Goal: Task Accomplishment & Management: Manage account settings

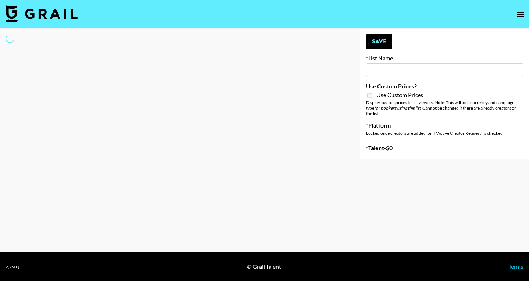
type input "Deebaby Song Promo"
select select "Song"
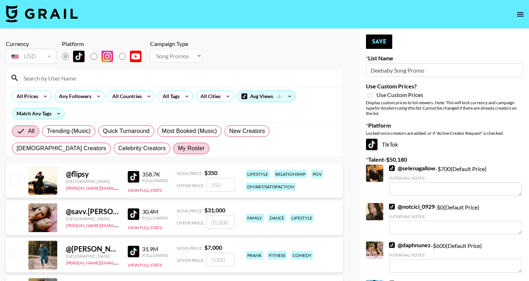
click at [178, 150] on span "My Roster" at bounding box center [191, 148] width 27 height 9
click at [178, 149] on input "My Roster" at bounding box center [178, 149] width 0 height 0
radio input "true"
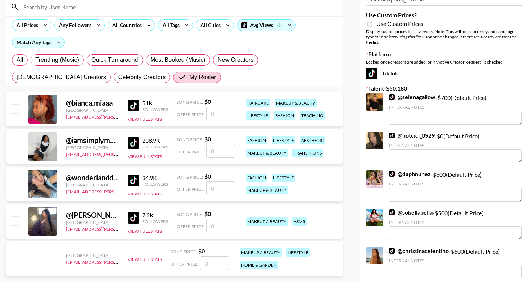
scroll to position [76, 0]
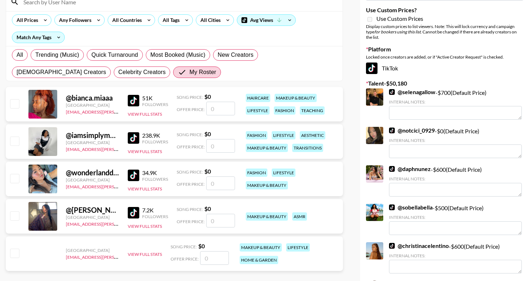
click at [223, 182] on input "number" at bounding box center [220, 184] width 29 height 14
click at [15, 180] on input "checkbox" at bounding box center [14, 178] width 9 height 9
click at [15, 179] on input "checkbox" at bounding box center [14, 178] width 9 height 9
click at [228, 185] on input "number" at bounding box center [220, 184] width 29 height 14
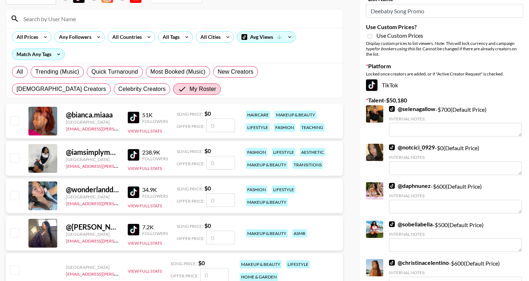
scroll to position [68, 0]
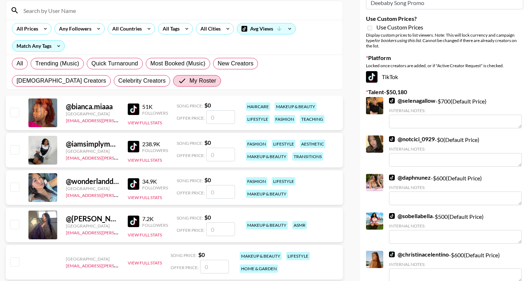
click at [214, 192] on input "number" at bounding box center [220, 192] width 29 height 14
checkbox input "true"
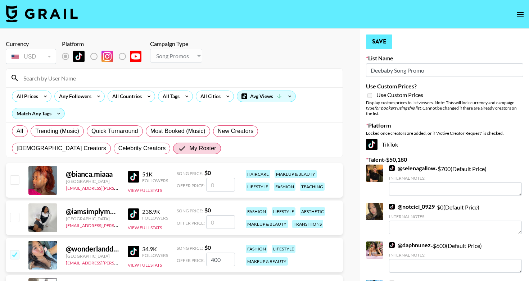
scroll to position [0, 0]
type input "400"
click at [382, 41] on button "Save" at bounding box center [379, 42] width 26 height 14
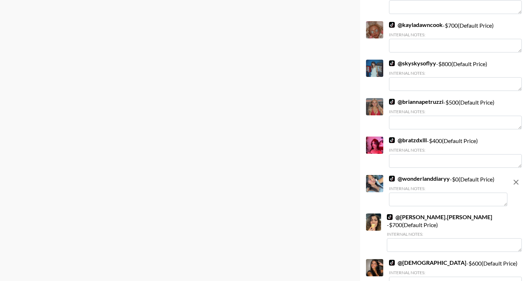
scroll to position [1383, 0]
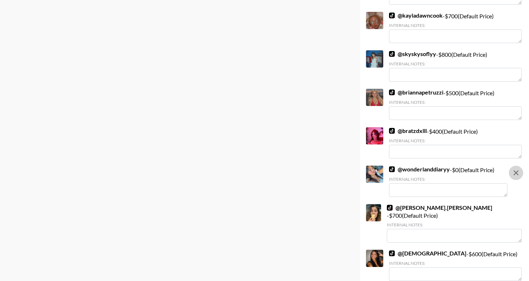
click at [515, 170] on icon "remove" at bounding box center [515, 172] width 5 height 5
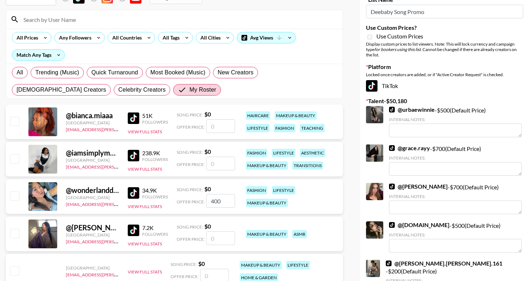
scroll to position [59, 0]
click at [16, 196] on input "checkbox" at bounding box center [14, 195] width 9 height 9
checkbox input "true"
click at [222, 201] on input "400" at bounding box center [220, 201] width 29 height 14
type input "4"
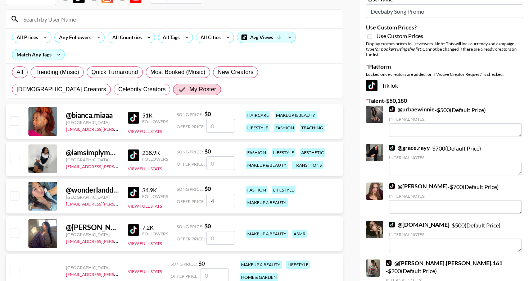
checkbox input "false"
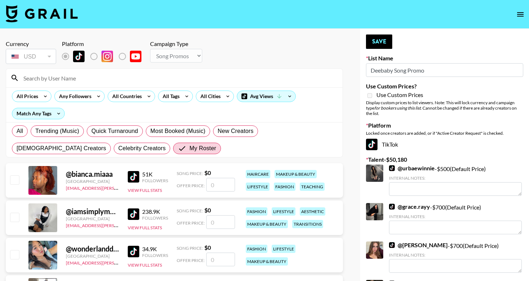
scroll to position [0, 0]
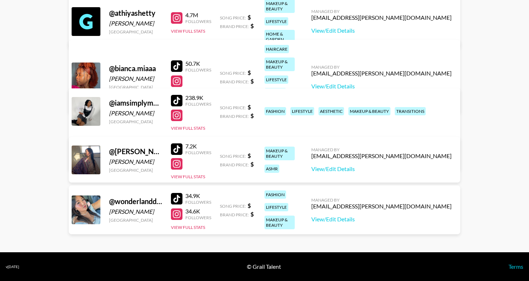
scroll to position [115, 0]
click at [384, 217] on link "View/Edit Details" at bounding box center [381, 219] width 140 height 7
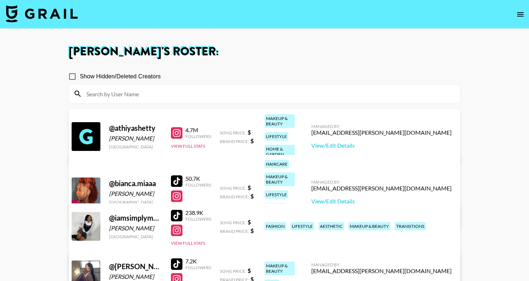
scroll to position [0, 0]
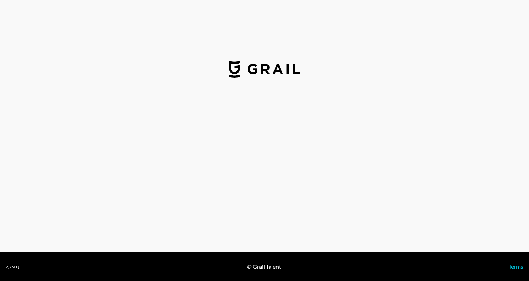
select select "USD"
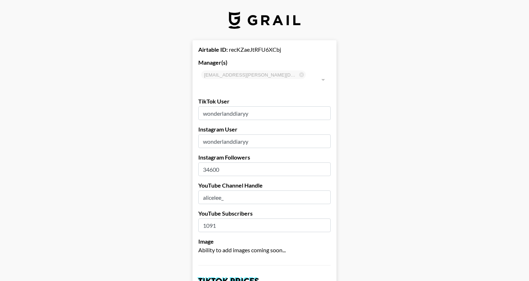
type input "United States"
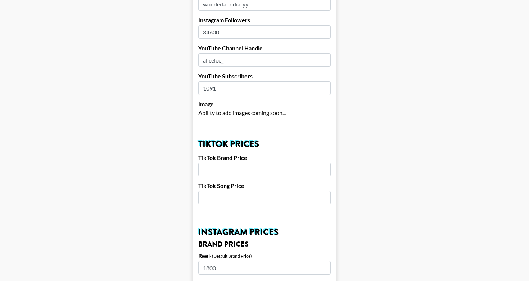
scroll to position [141, 0]
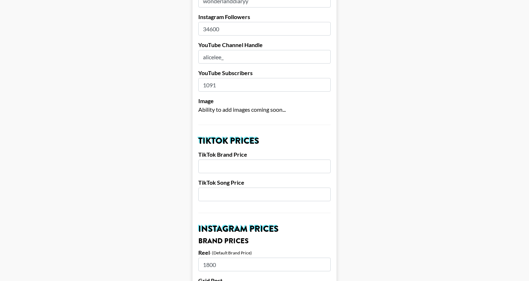
click at [270, 188] on input "number" at bounding box center [264, 195] width 132 height 14
type input "4"
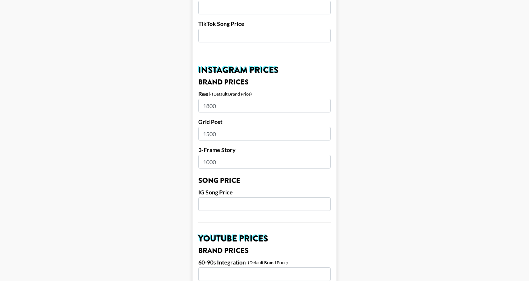
scroll to position [302, 0]
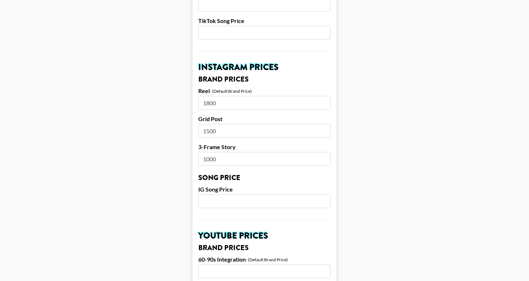
click at [251, 195] on input "number" at bounding box center [264, 202] width 132 height 14
type input "5"
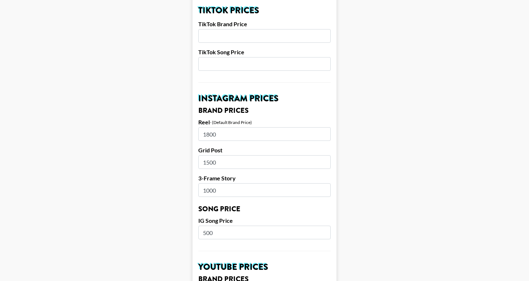
type input "500"
click at [206, 57] on input "number" at bounding box center [264, 64] width 132 height 14
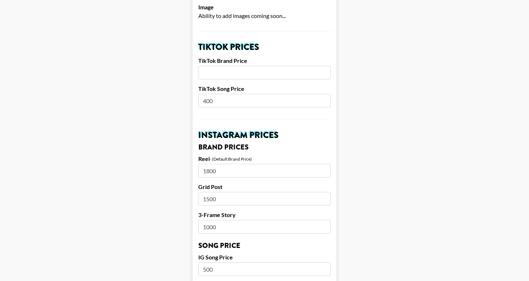
scroll to position [235, 0]
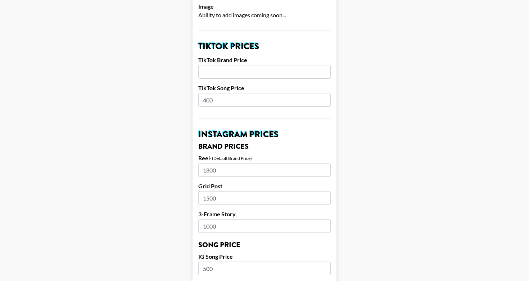
type input "400"
click at [247, 65] on input "number" at bounding box center [264, 72] width 132 height 14
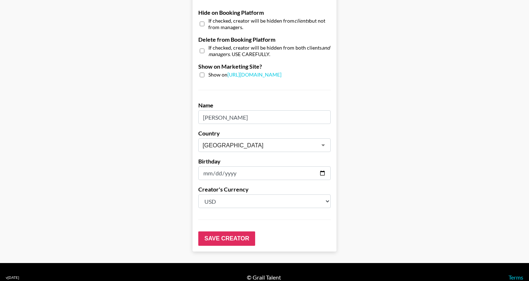
scroll to position [693, 0]
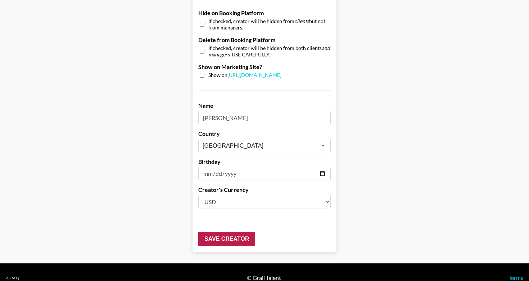
type input "1800"
click at [237, 232] on input "Save Creator" at bounding box center [226, 239] width 57 height 14
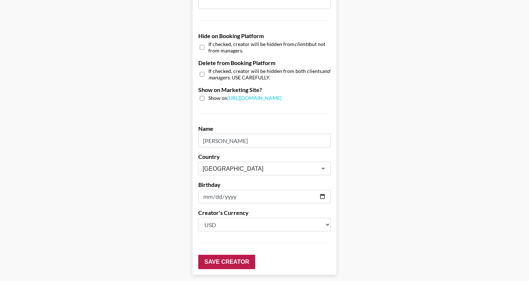
click at [235, 256] on input "Save Creator" at bounding box center [226, 262] width 57 height 14
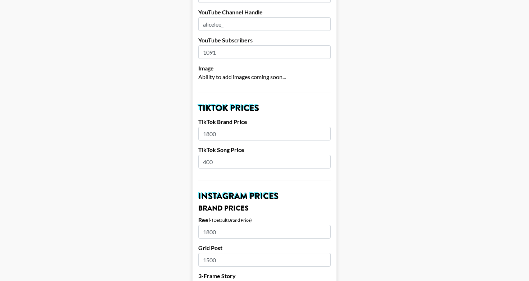
scroll to position [197, 0]
drag, startPoint x: 219, startPoint y: 123, endPoint x: 183, endPoint y: 122, distance: 36.0
click at [206, 155] on input "400" at bounding box center [264, 162] width 132 height 14
drag, startPoint x: 219, startPoint y: 150, endPoint x: 197, endPoint y: 150, distance: 21.9
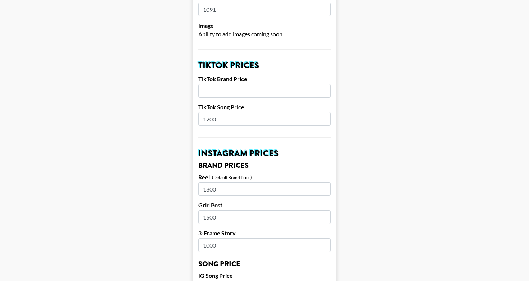
scroll to position [248, 0]
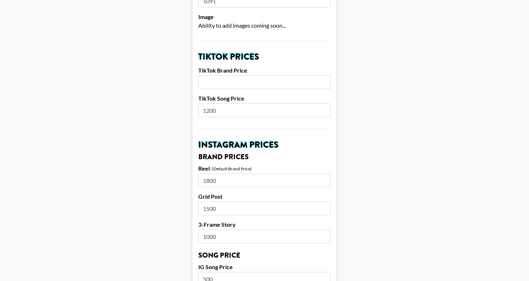
type input "1200"
drag, startPoint x: 223, startPoint y: 170, endPoint x: 190, endPoint y: 169, distance: 32.7
click at [190, 169] on main "Your changes have been saved! Airtable ID: recKZaeJtRFU6XCbj Manager(s) dimple.…" at bounding box center [264, 256] width 517 height 928
click at [248, 165] on div "Reel - (Default Brand Price)" at bounding box center [264, 169] width 132 height 9
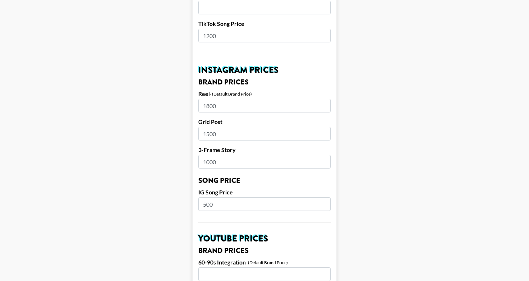
scroll to position [324, 0]
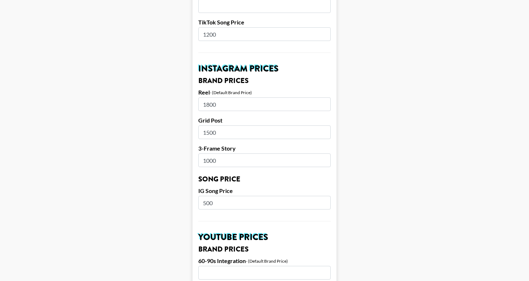
drag, startPoint x: 216, startPoint y: 191, endPoint x: 188, endPoint y: 191, distance: 27.7
click at [188, 191] on main "Your changes have been saved! Airtable ID: recKZaeJtRFU6XCbj Manager(s) dimple.…" at bounding box center [264, 180] width 517 height 928
type input "1800"
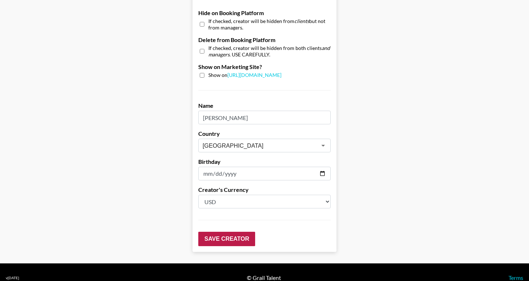
click at [235, 232] on input "Save Creator" at bounding box center [226, 239] width 57 height 14
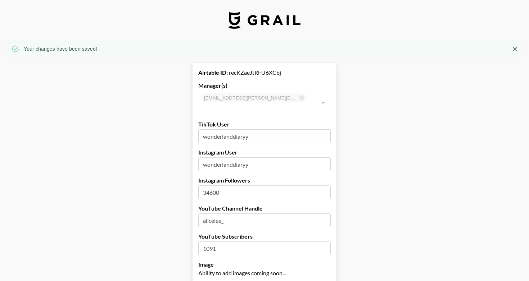
scroll to position [0, 0]
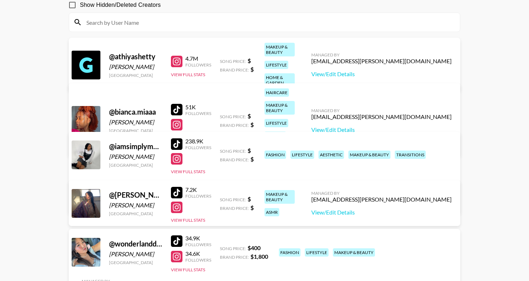
scroll to position [72, 0]
click at [407, 126] on link "View/Edit Details" at bounding box center [381, 129] width 140 height 7
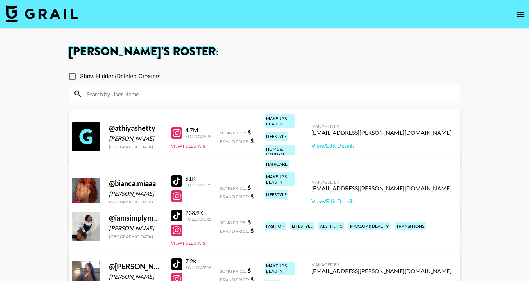
scroll to position [0, 0]
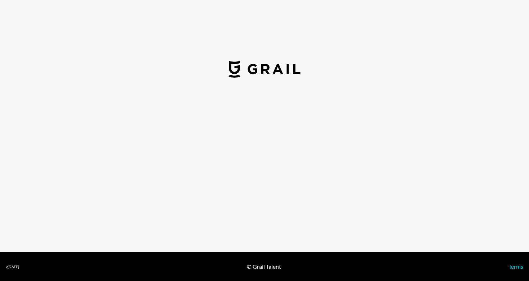
select select "USD"
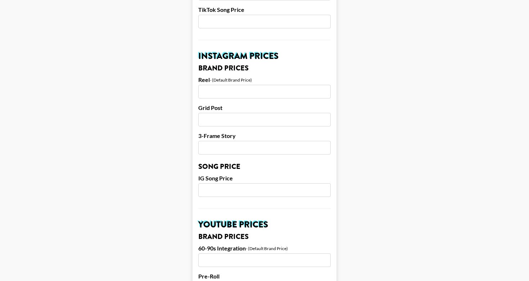
scroll to position [314, 0]
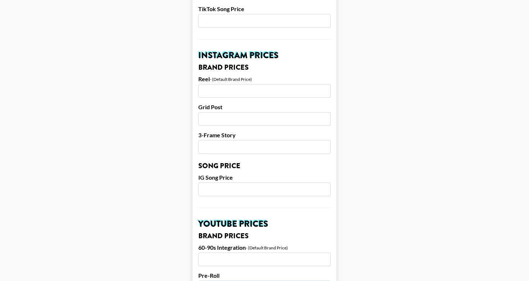
click at [286, 183] on input "number" at bounding box center [264, 190] width 132 height 14
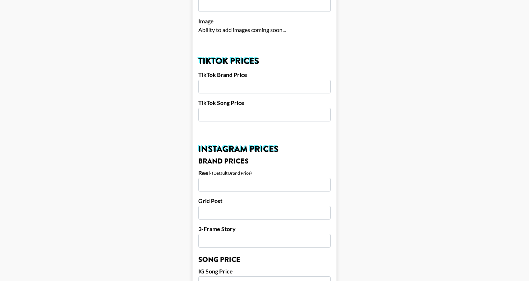
scroll to position [219, 0]
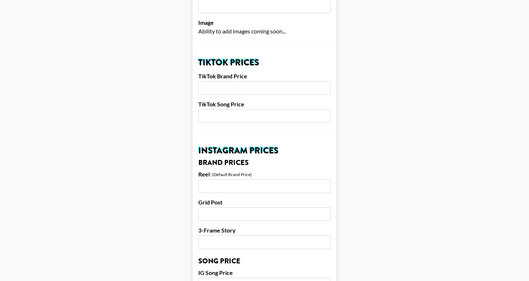
click at [273, 109] on input "number" at bounding box center [264, 116] width 132 height 14
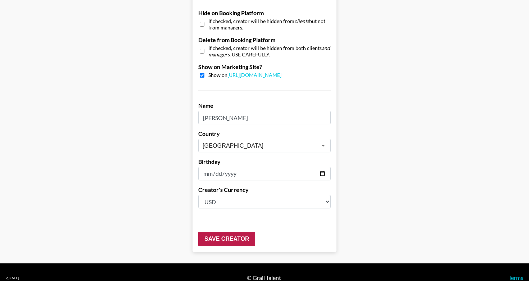
click at [240, 232] on input "Save Creator" at bounding box center [226, 239] width 57 height 14
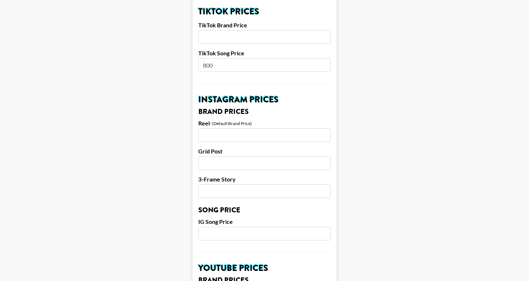
scroll to position [271, 0]
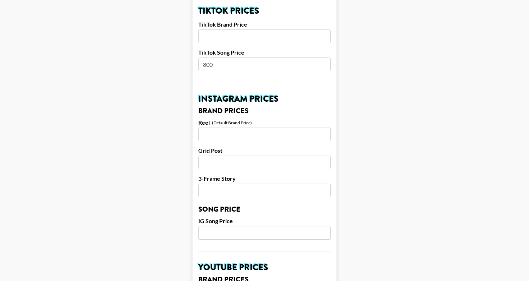
click at [223, 58] on input "800" at bounding box center [264, 65] width 132 height 14
type input "8"
type input "700"
click at [206, 226] on input "number" at bounding box center [264, 233] width 132 height 14
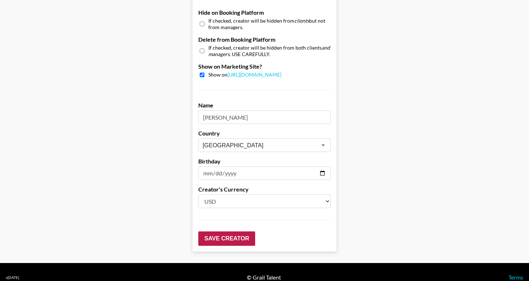
scroll to position [693, 0]
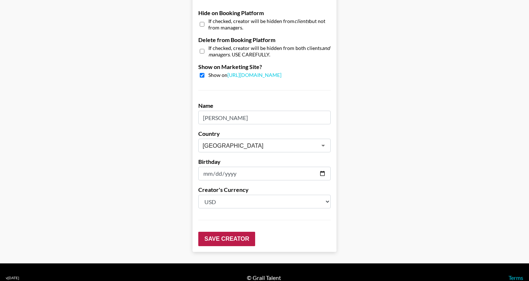
type input "700"
click at [235, 232] on input "Save Creator" at bounding box center [226, 239] width 57 height 14
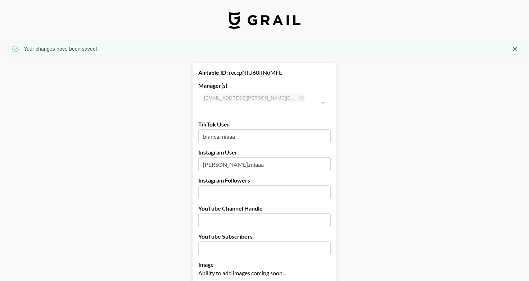
scroll to position [0, 0]
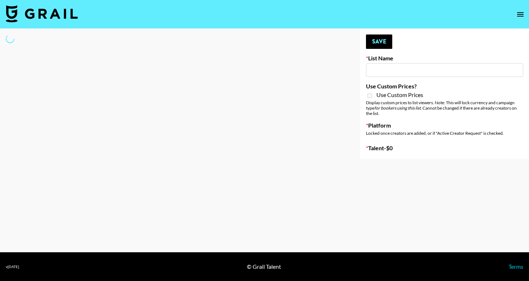
type input "Deebaby Song Promo"
select select "Song"
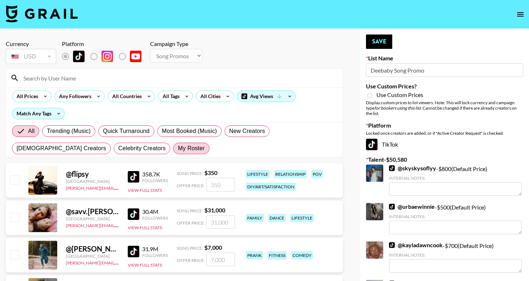
click at [178, 152] on span "My Roster" at bounding box center [191, 148] width 27 height 9
click at [178, 149] on input "My Roster" at bounding box center [178, 149] width 0 height 0
radio input "true"
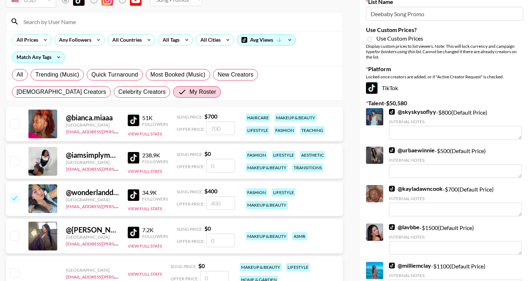
scroll to position [56, 0]
click at [14, 124] on input "checkbox" at bounding box center [14, 123] width 9 height 9
checkbox input "true"
type input "700"
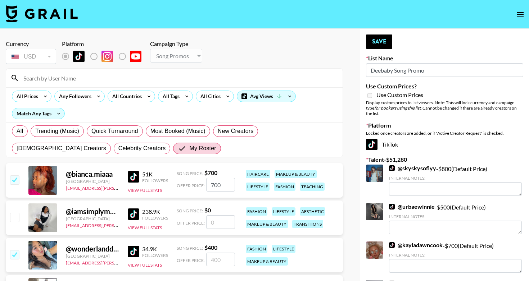
scroll to position [0, 0]
click at [385, 41] on button "Save" at bounding box center [379, 42] width 26 height 14
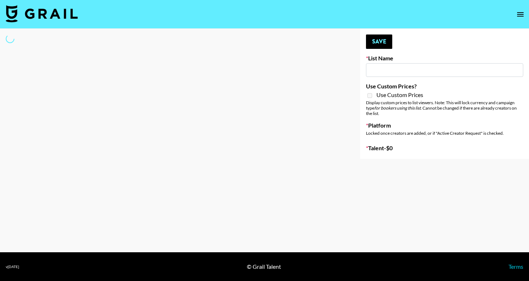
type input "IRL LA & NYC Activations - Diamond Cafe"
select select "Song"
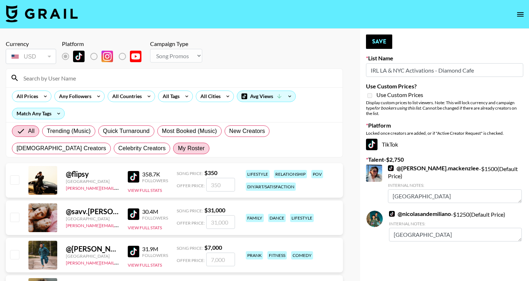
click at [178, 147] on span "My Roster" at bounding box center [191, 148] width 27 height 9
click at [178, 149] on input "My Roster" at bounding box center [178, 149] width 0 height 0
radio input "true"
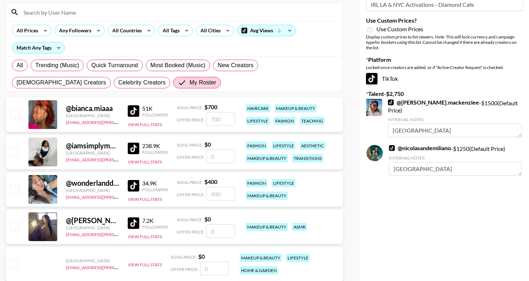
scroll to position [67, 0]
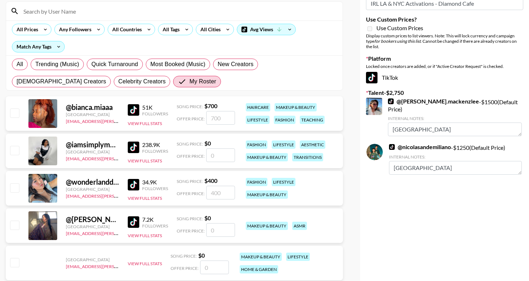
click at [16, 190] on input "checkbox" at bounding box center [14, 187] width 9 height 9
checkbox input "true"
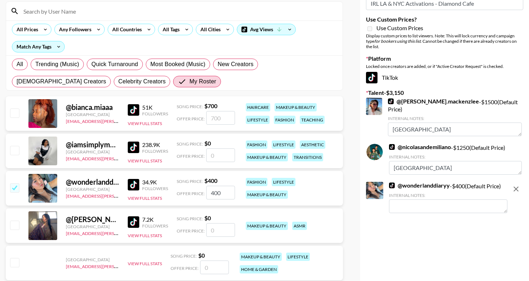
type input "400"
click at [515, 185] on icon "remove" at bounding box center [515, 189] width 9 height 9
checkbox input "false"
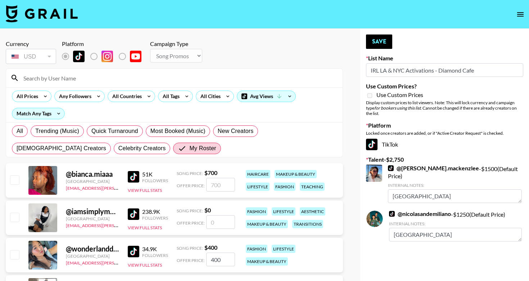
scroll to position [0, 0]
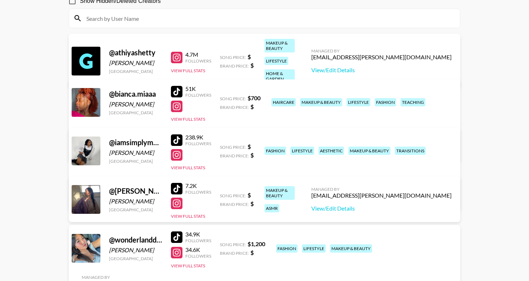
scroll to position [79, 0]
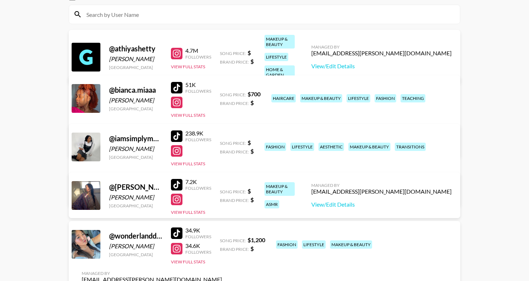
click at [222, 191] on link "View/Edit Details" at bounding box center [152, 194] width 140 height 7
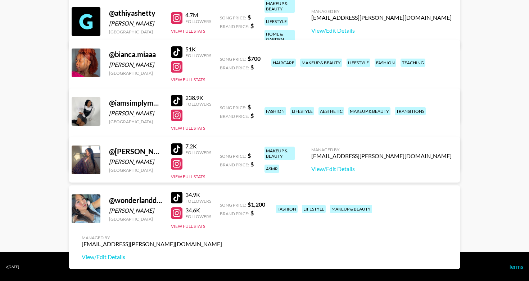
scroll to position [115, 0]
click at [222, 254] on link "View/Edit Details" at bounding box center [152, 257] width 140 height 7
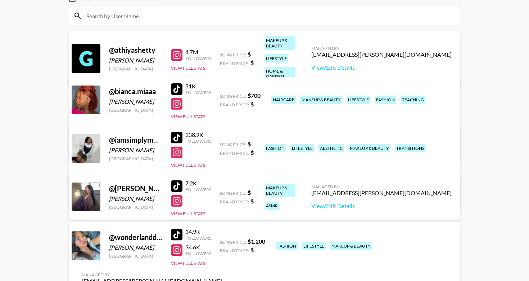
scroll to position [85, 0]
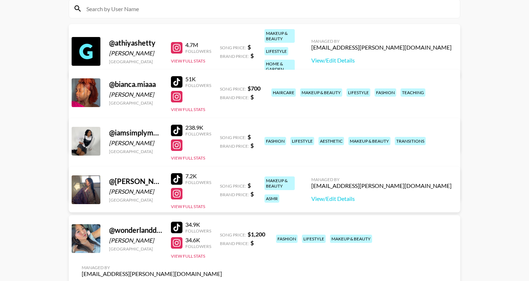
click at [222, 185] on link "View/Edit Details" at bounding box center [152, 188] width 140 height 7
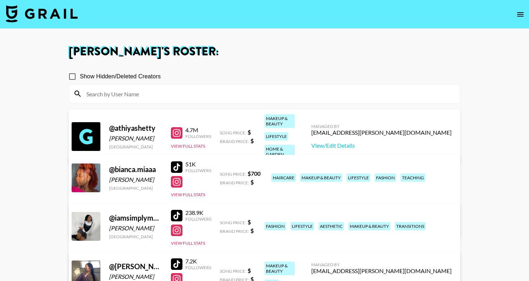
scroll to position [0, 0]
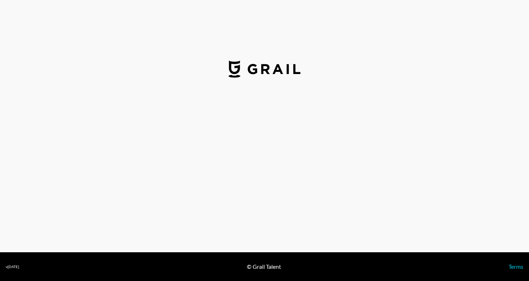
select select "USD"
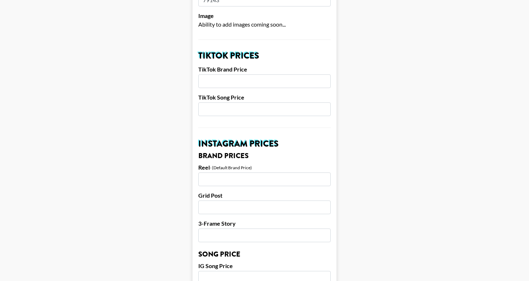
scroll to position [227, 0]
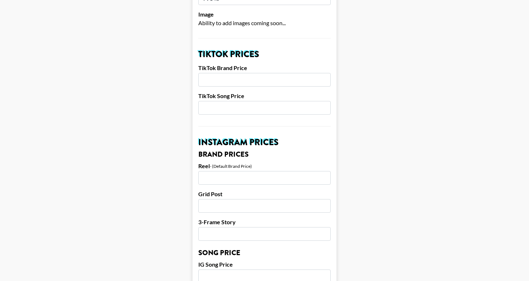
click at [245, 101] on input "number" at bounding box center [264, 108] width 132 height 14
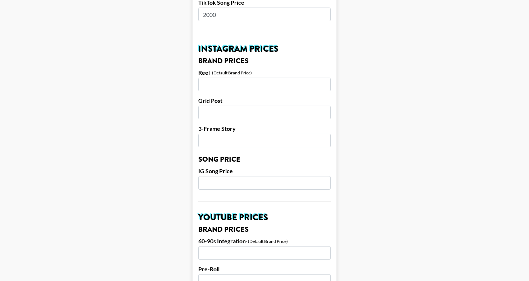
scroll to position [330, 0]
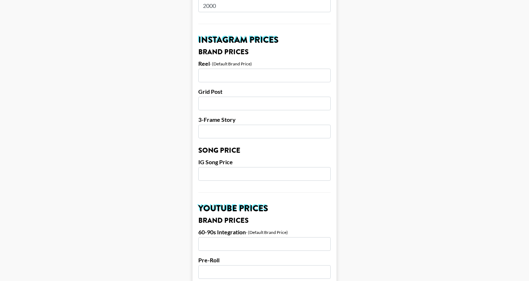
type input "2000"
click at [269, 167] on input "number" at bounding box center [264, 174] width 132 height 14
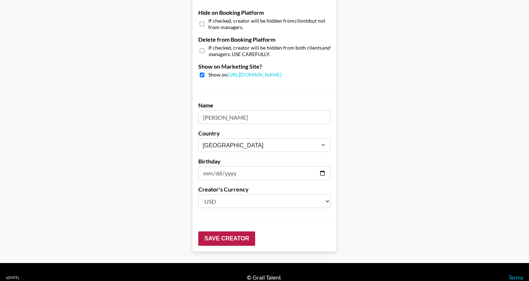
scroll to position [693, 0]
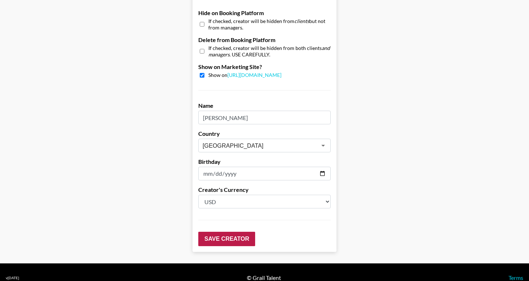
type input "2000"
click at [237, 232] on input "Save Creator" at bounding box center [226, 239] width 57 height 14
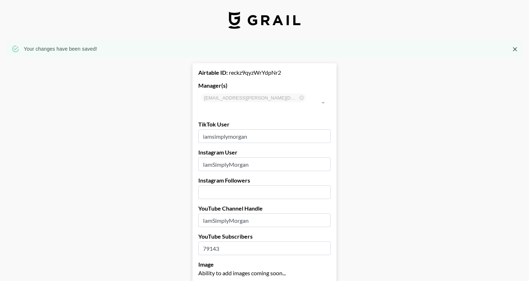
scroll to position [0, 0]
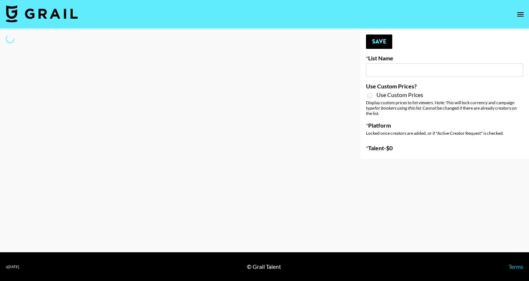
type input "IRL LA & NYC Activations - Diamond Cafe"
select select "Song"
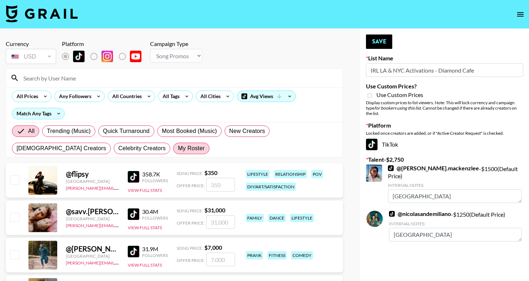
click at [173, 154] on label "My Roster" at bounding box center [191, 149] width 36 height 12
click at [178, 149] on input "My Roster" at bounding box center [178, 149] width 0 height 0
radio input "true"
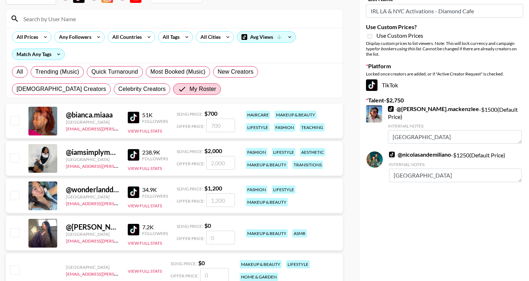
scroll to position [89, 0]
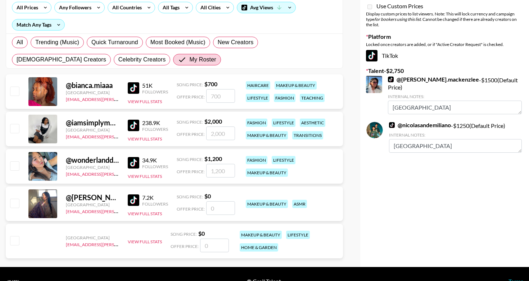
click at [16, 131] on input "checkbox" at bounding box center [14, 128] width 9 height 9
checkbox input "true"
type input "2000"
click at [12, 165] on input "checkbox" at bounding box center [14, 165] width 9 height 9
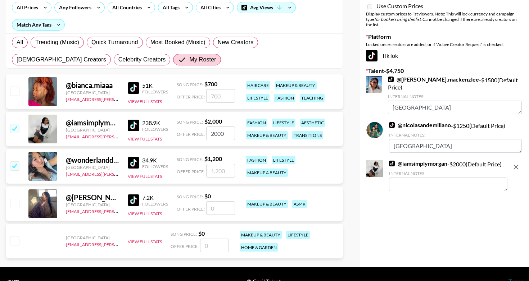
checkbox input "true"
type input "1200"
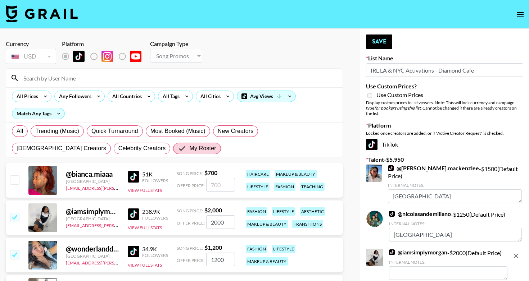
scroll to position [0, 0]
click at [388, 46] on button "Save" at bounding box center [379, 42] width 26 height 14
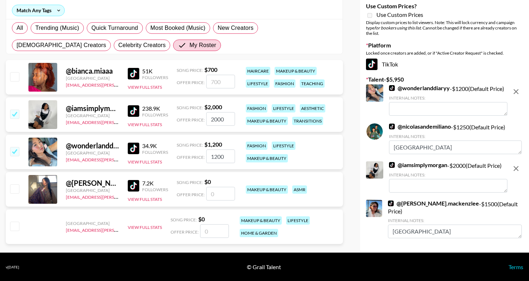
scroll to position [102, 0]
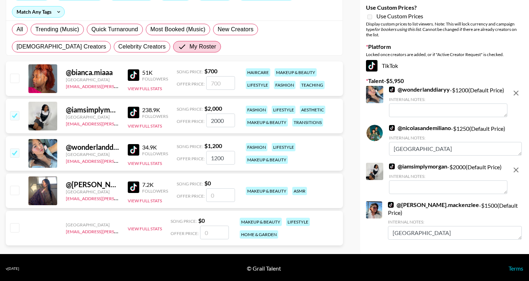
click at [410, 117] on textarea at bounding box center [448, 111] width 118 height 14
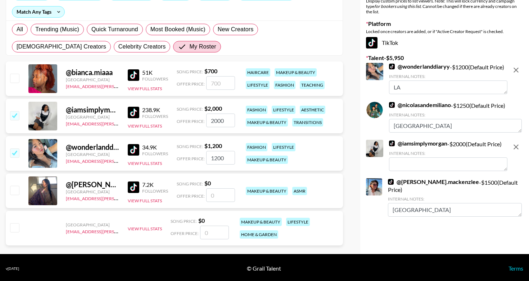
type textarea "LA"
click at [419, 171] on textarea at bounding box center [448, 165] width 118 height 14
type textarea "l"
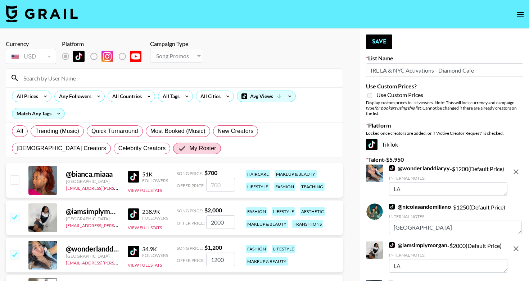
scroll to position [0, 0]
type textarea "LA"
click at [384, 46] on button "Save" at bounding box center [379, 42] width 26 height 14
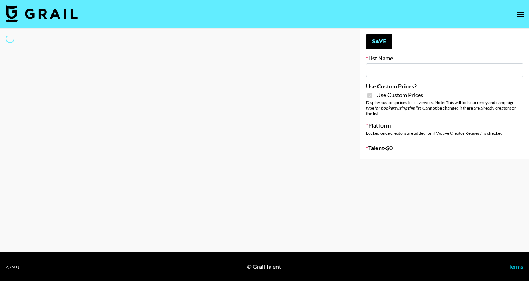
type input "Gensmo (Tiktok)"
checkbox input "true"
select select "Brand"
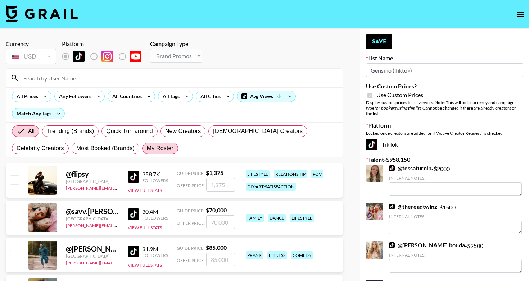
click at [147, 152] on span "My Roster" at bounding box center [160, 148] width 27 height 9
click at [147, 149] on input "My Roster" at bounding box center [147, 149] width 0 height 0
radio input "true"
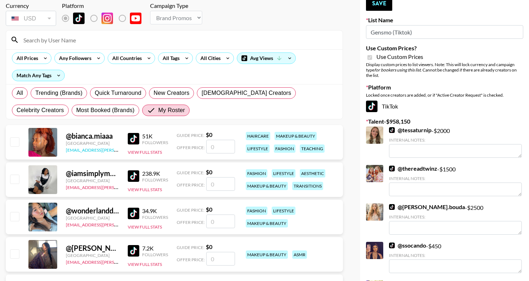
scroll to position [38, 0]
click at [221, 185] on input "number" at bounding box center [220, 184] width 29 height 14
checkbox input "true"
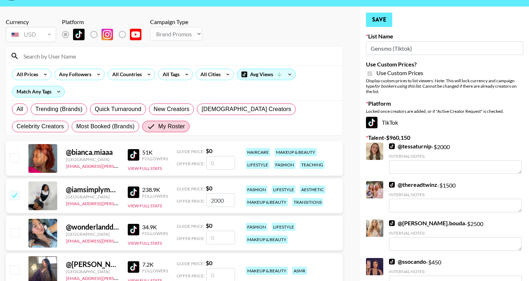
type input "2000"
click at [381, 23] on button "Save" at bounding box center [379, 20] width 26 height 14
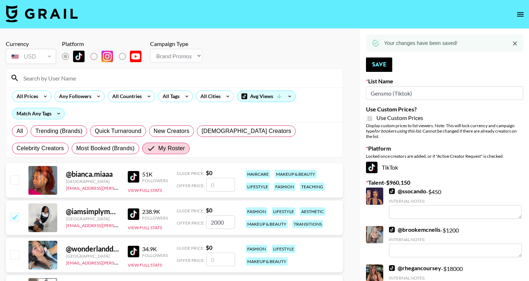
scroll to position [0, 0]
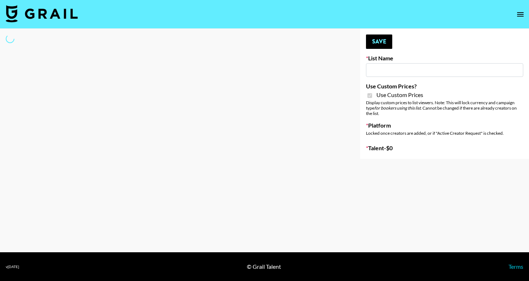
select select "Brand"
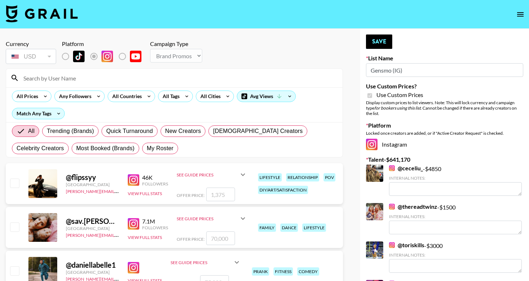
type input "Gensmo (IG)"
checkbox input "true"
click at [147, 151] on span "My Roster" at bounding box center [160, 148] width 27 height 9
click at [147, 149] on input "My Roster" at bounding box center [147, 149] width 0 height 0
radio input "true"
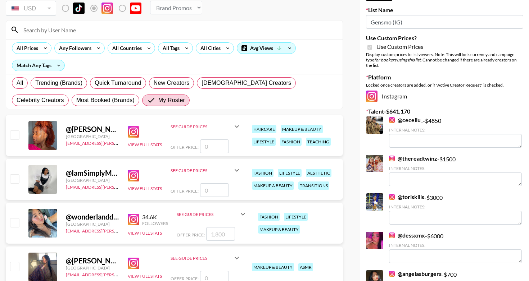
scroll to position [51, 0]
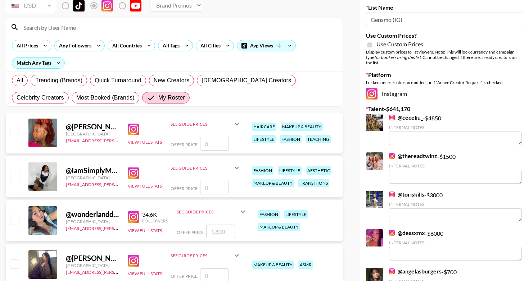
click at [221, 188] on input "number" at bounding box center [214, 188] width 29 height 14
checkbox input "true"
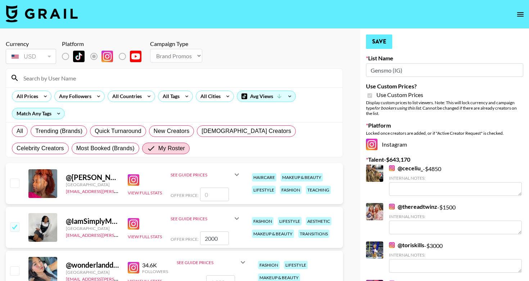
scroll to position [0, 0]
type input "2000"
click at [384, 43] on button "Save" at bounding box center [379, 42] width 26 height 14
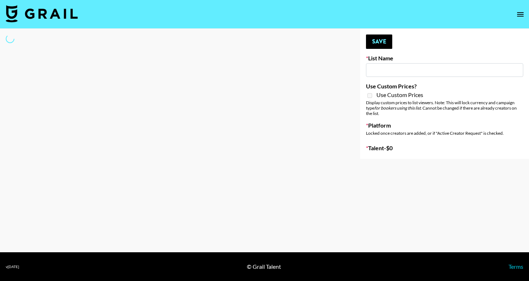
type input "Unreal Management List"
select select "Song"
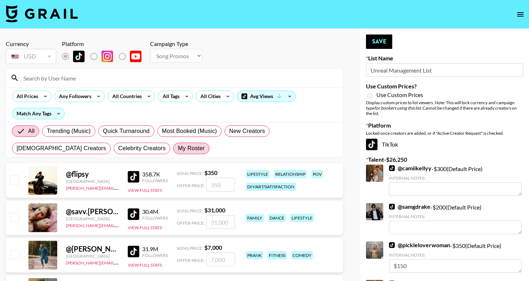
click at [178, 149] on span "My Roster" at bounding box center [191, 148] width 27 height 9
click at [178, 149] on input "My Roster" at bounding box center [178, 149] width 0 height 0
radio input "true"
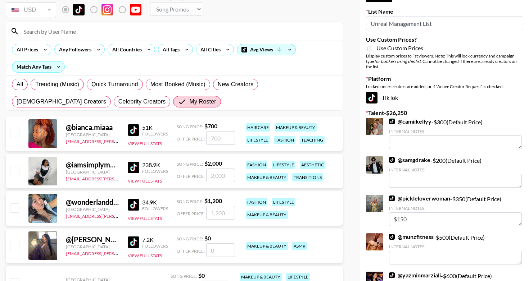
scroll to position [50, 0]
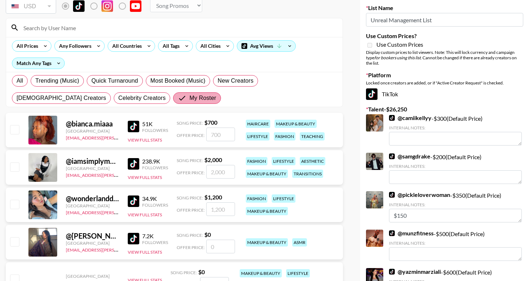
click at [189, 94] on span "My Roster" at bounding box center [202, 98] width 27 height 9
click at [178, 94] on input "My Roster" at bounding box center [184, 98] width 12 height 9
click at [24, 82] on label "All" at bounding box center [20, 81] width 16 height 12
click at [17, 81] on input "All" at bounding box center [17, 81] width 0 height 0
radio input "true"
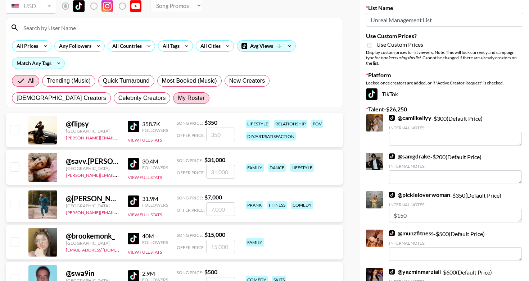
click at [178, 97] on span "My Roster" at bounding box center [191, 98] width 27 height 9
click at [178, 98] on input "My Roster" at bounding box center [178, 98] width 0 height 0
radio input "true"
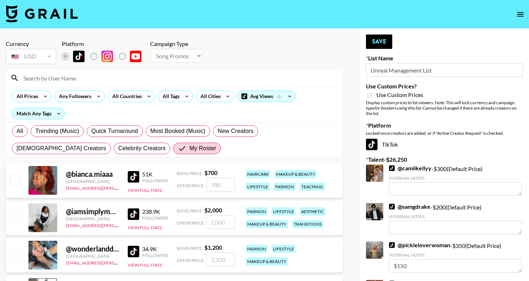
scroll to position [0, 0]
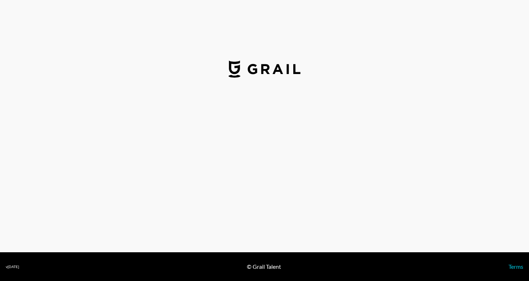
select select "USD"
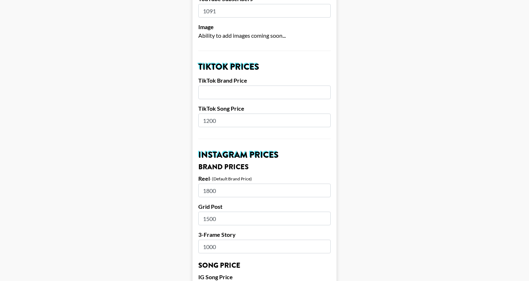
scroll to position [211, 0]
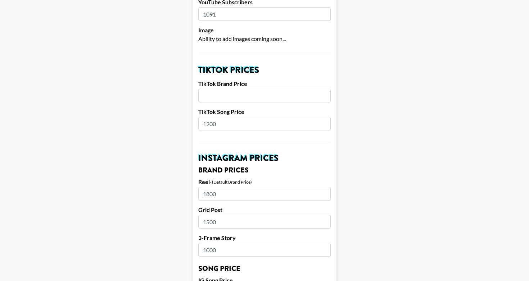
drag, startPoint x: 219, startPoint y: 114, endPoint x: 198, endPoint y: 114, distance: 21.2
click at [198, 117] on input "1200" at bounding box center [264, 124] width 132 height 14
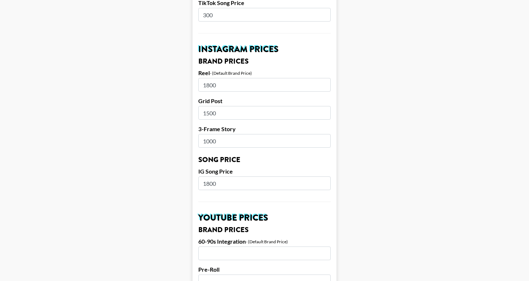
scroll to position [342, 0]
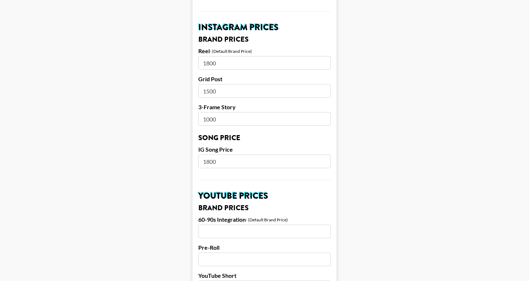
type input "300"
drag, startPoint x: 224, startPoint y: 151, endPoint x: 192, endPoint y: 151, distance: 32.0
click at [192, 151] on main "Airtable ID: recKZaeJtRFU6XCbj Manager(s) dimple.gurnani@grail-talent.com ​ Tik…" at bounding box center [264, 150] width 517 height 905
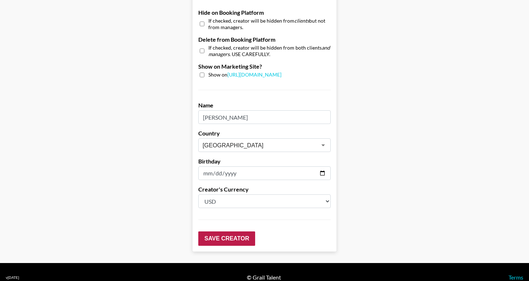
scroll to position [693, 0]
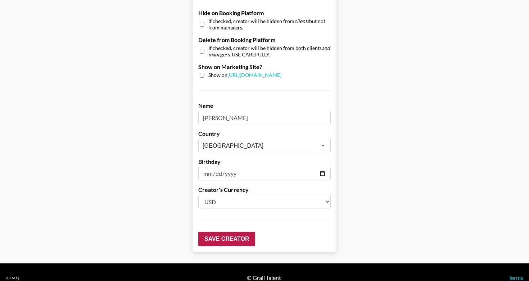
type input "300"
click at [235, 232] on input "Save Creator" at bounding box center [226, 239] width 57 height 14
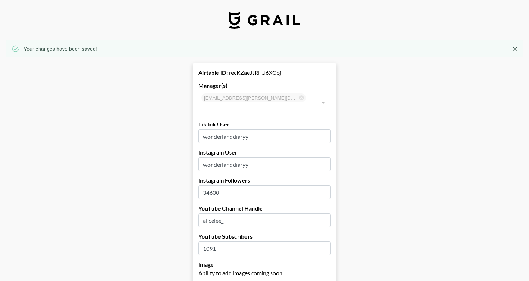
scroll to position [0, 0]
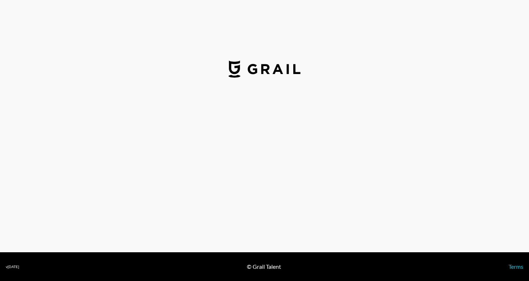
select select "USD"
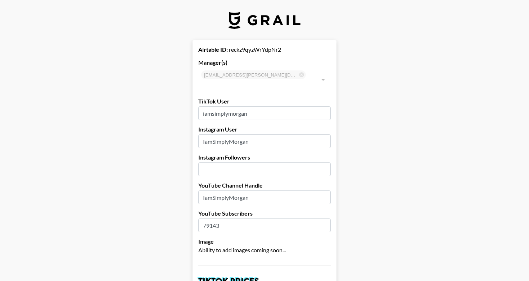
type input "[GEOGRAPHIC_DATA]"
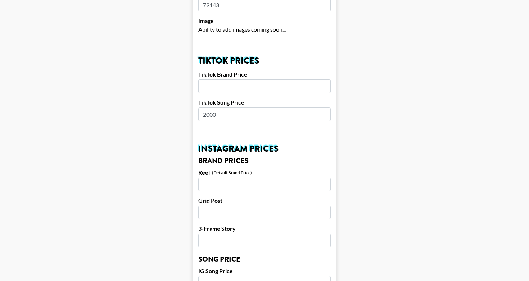
scroll to position [173, 0]
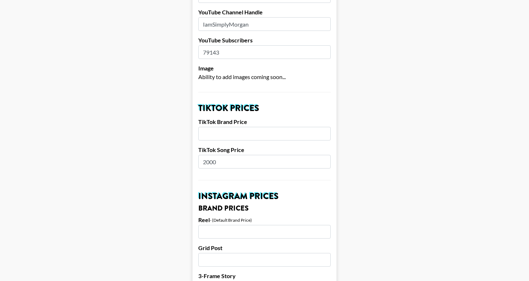
drag, startPoint x: 219, startPoint y: 150, endPoint x: 143, endPoint y: 150, distance: 76.6
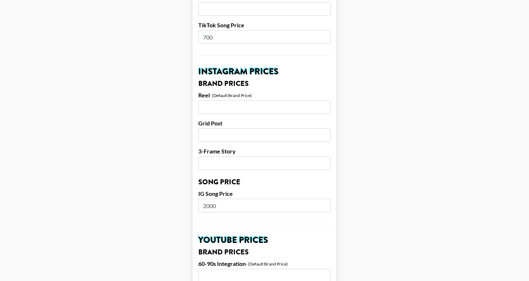
scroll to position [299, 0]
type input "700"
drag, startPoint x: 225, startPoint y: 198, endPoint x: 161, endPoint y: 197, distance: 63.7
click at [161, 197] on main "Airtable ID: reckz9qyzWrYdpNr2 Manager(s) [EMAIL_ADDRESS][PERSON_NAME][DOMAIN_N…" at bounding box center [264, 194] width 517 height 905
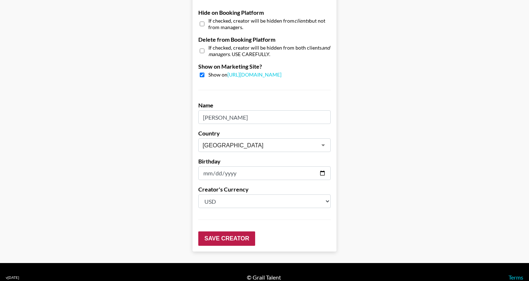
type input "700"
click at [231, 232] on input "Save Creator" at bounding box center [226, 239] width 57 height 14
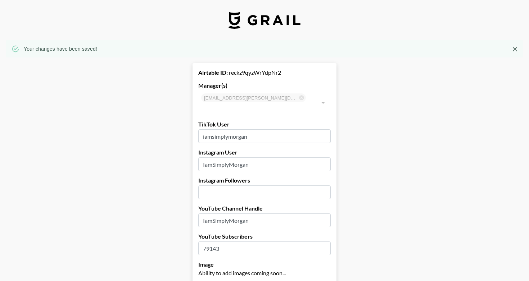
scroll to position [0, 0]
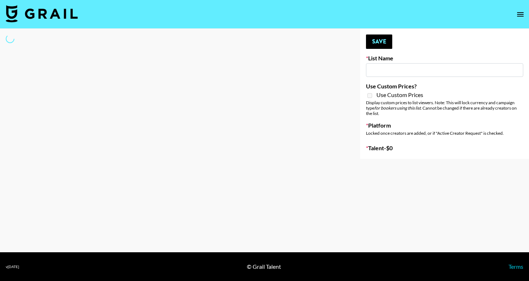
type input "Unreal Management List"
select select "Song"
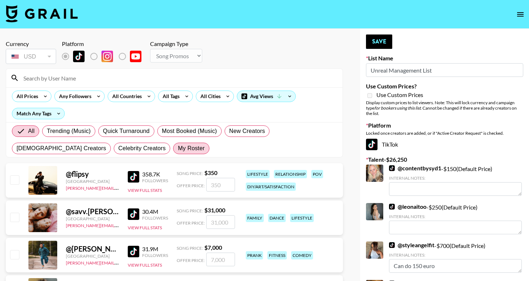
click at [178, 147] on span "My Roster" at bounding box center [191, 148] width 27 height 9
click at [178, 149] on input "My Roster" at bounding box center [178, 149] width 0 height 0
radio input "true"
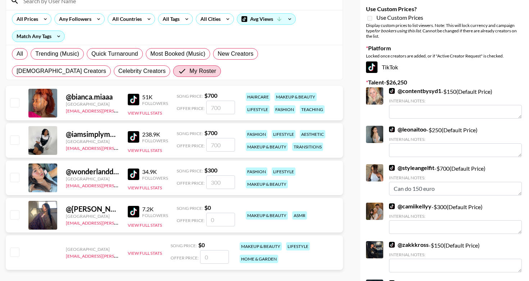
scroll to position [79, 0]
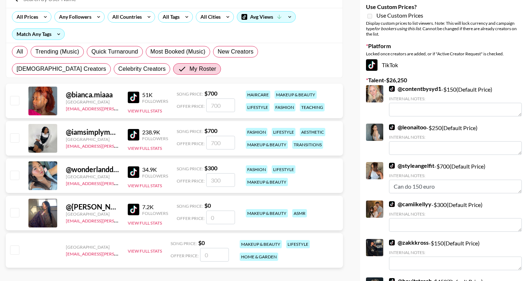
click at [14, 173] on input "checkbox" at bounding box center [14, 175] width 9 height 9
checkbox input "true"
type input "300"
click at [12, 142] on input "checkbox" at bounding box center [14, 137] width 9 height 9
checkbox input "true"
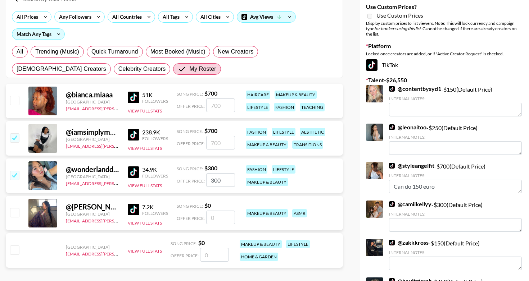
type input "700"
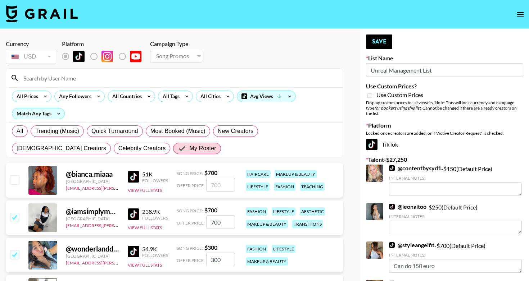
scroll to position [0, 0]
click at [388, 40] on button "Save" at bounding box center [379, 42] width 26 height 14
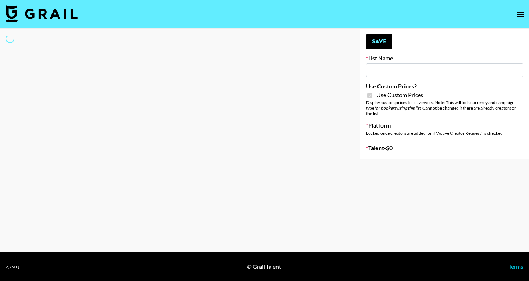
type input "DDG Beauty"
checkbox input "true"
select select "Brand"
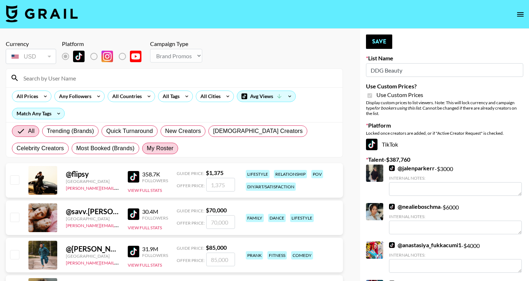
click at [142, 154] on label "My Roster" at bounding box center [160, 149] width 36 height 12
click at [147, 149] on input "My Roster" at bounding box center [147, 149] width 0 height 0
radio input "true"
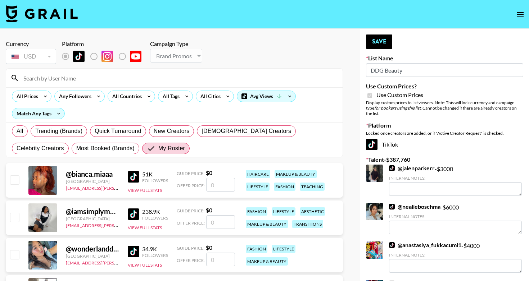
click at [222, 189] on input "number" at bounding box center [220, 185] width 29 height 14
checkbox input "true"
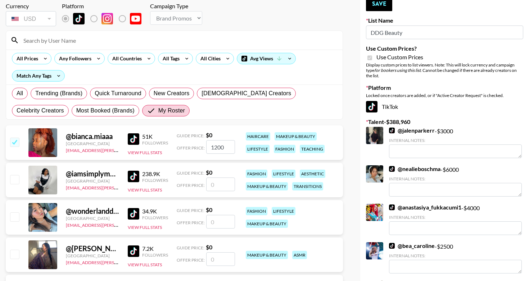
scroll to position [37, 0]
type input "1200"
click at [218, 220] on input "number" at bounding box center [220, 222] width 29 height 14
checkbox input "true"
type input "5"
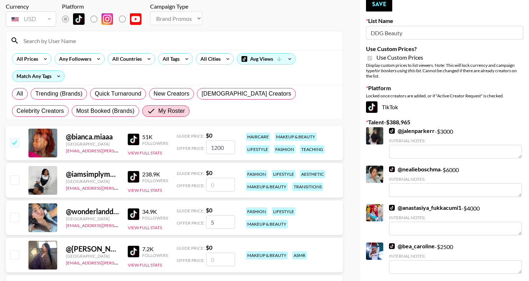
checkbox input "false"
checkbox input "true"
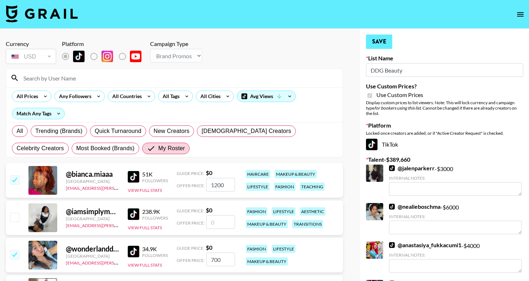
scroll to position [0, 0]
type input "700"
click at [388, 41] on button "Save" at bounding box center [379, 42] width 26 height 14
